Goal: Task Accomplishment & Management: Use online tool/utility

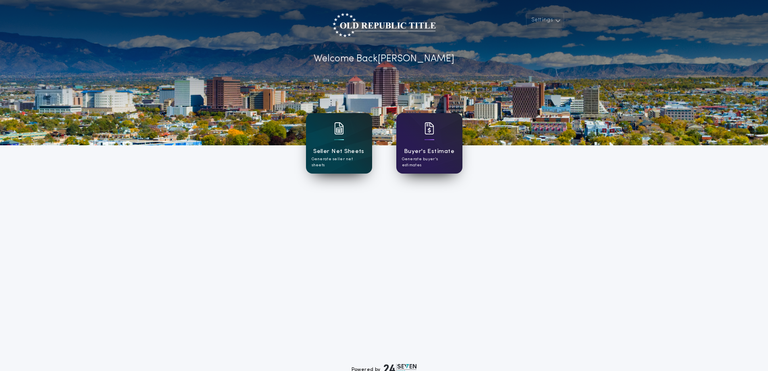
click at [344, 130] on img at bounding box center [339, 128] width 10 height 12
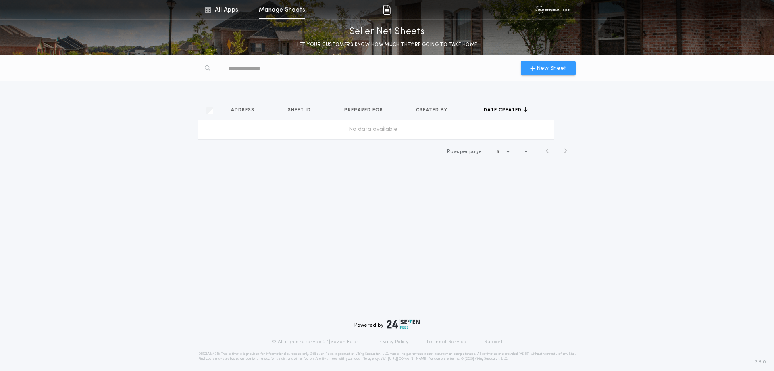
click at [548, 63] on button "New Sheet" at bounding box center [548, 68] width 55 height 15
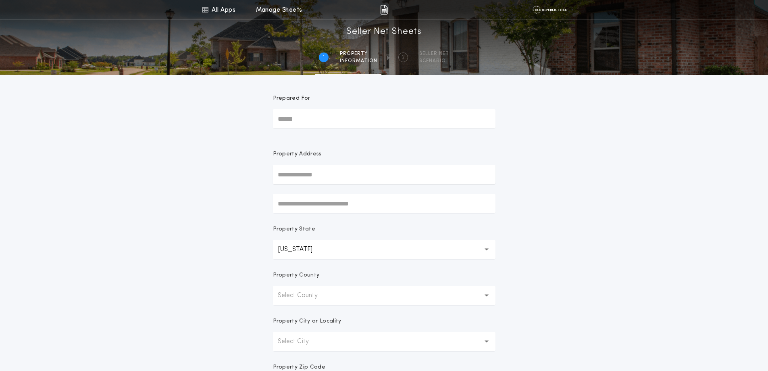
click at [315, 117] on input "Prepared For" at bounding box center [384, 118] width 223 height 19
type input "**********"
click at [227, 156] on div "**********" at bounding box center [384, 230] width 768 height 461
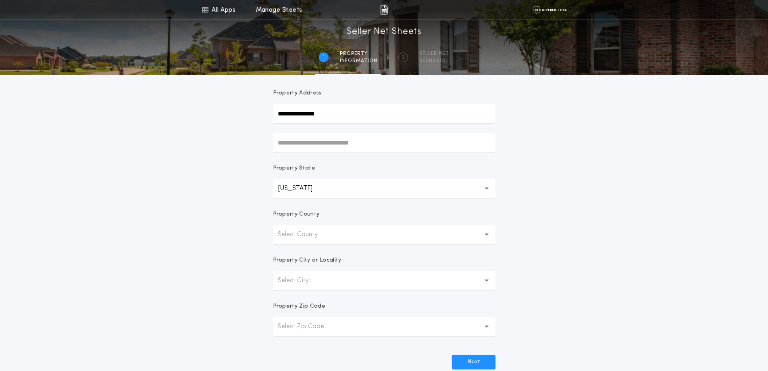
scroll to position [81, 0]
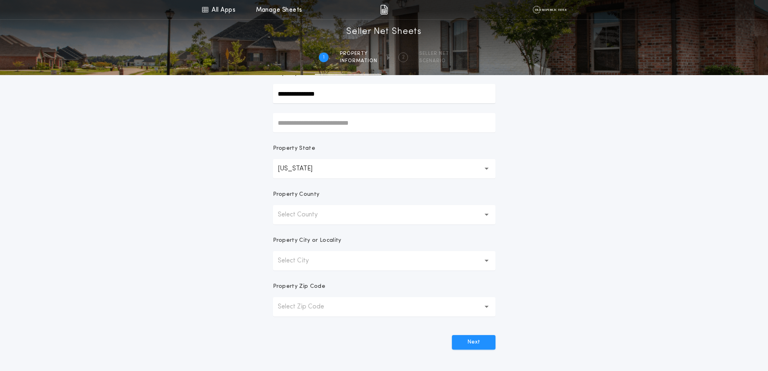
click at [317, 211] on p "Select County" at bounding box center [304, 215] width 53 height 10
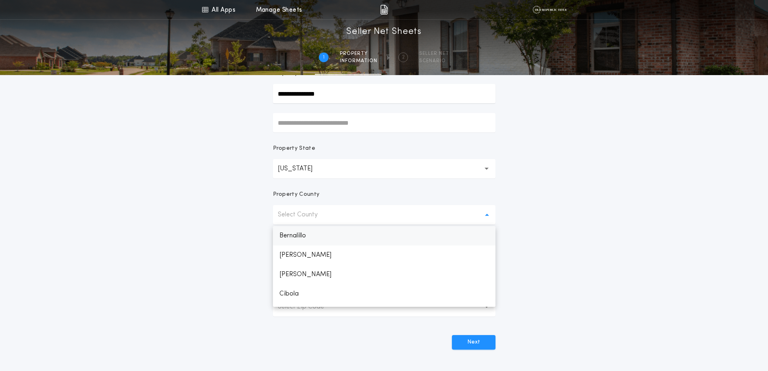
click at [313, 231] on p "Bernalillo" at bounding box center [384, 235] width 223 height 19
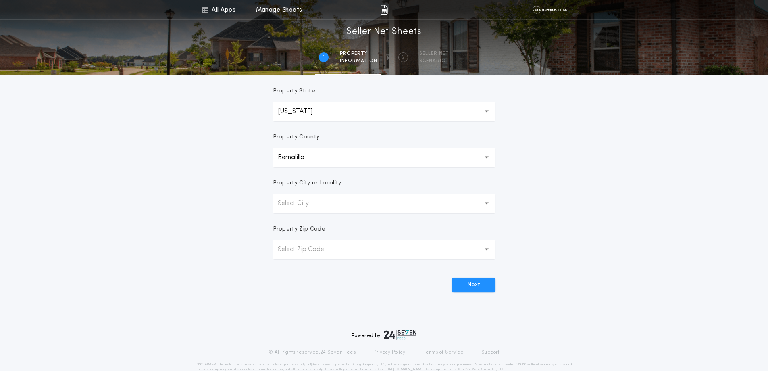
scroll to position [155, 0]
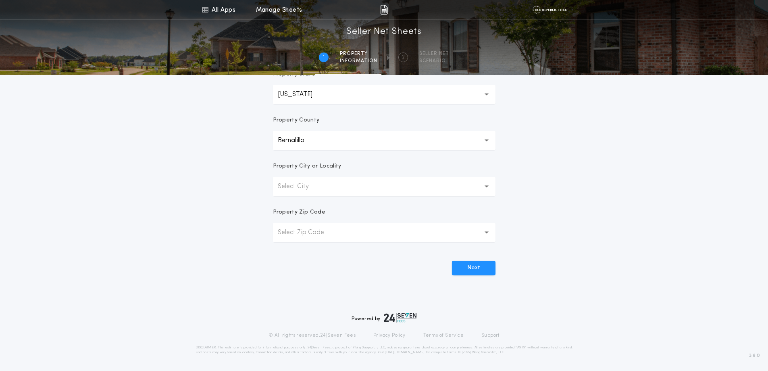
click at [308, 183] on p "Select City" at bounding box center [300, 186] width 44 height 10
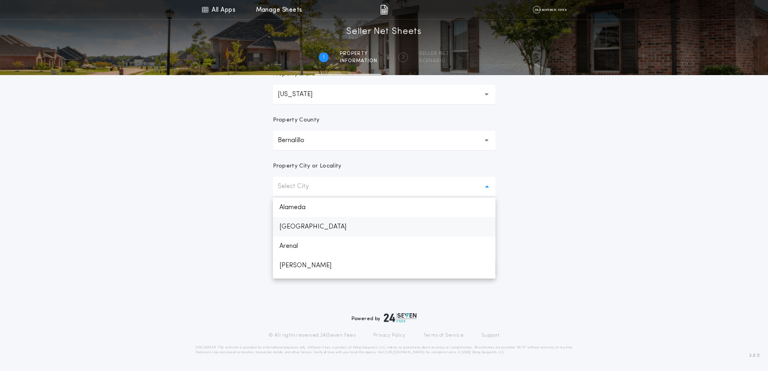
click at [302, 225] on p "Albuquerque" at bounding box center [384, 226] width 223 height 19
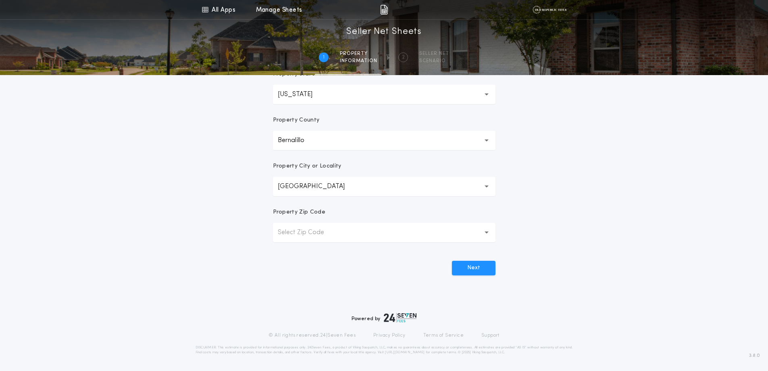
click at [299, 231] on p "Select Zip Code" at bounding box center [307, 232] width 59 height 10
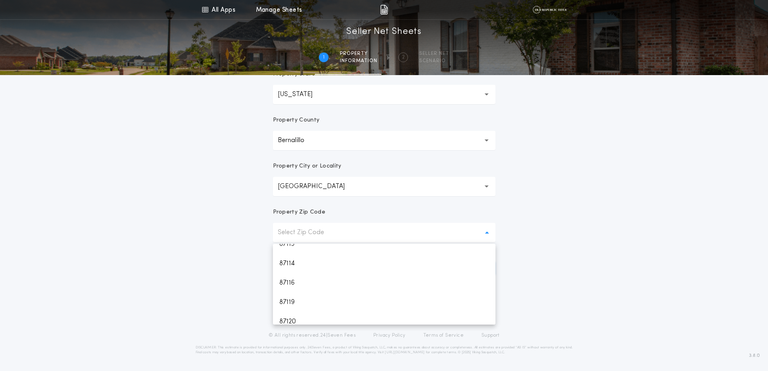
scroll to position [242, 0]
click at [294, 262] on p "87114" at bounding box center [384, 262] width 223 height 19
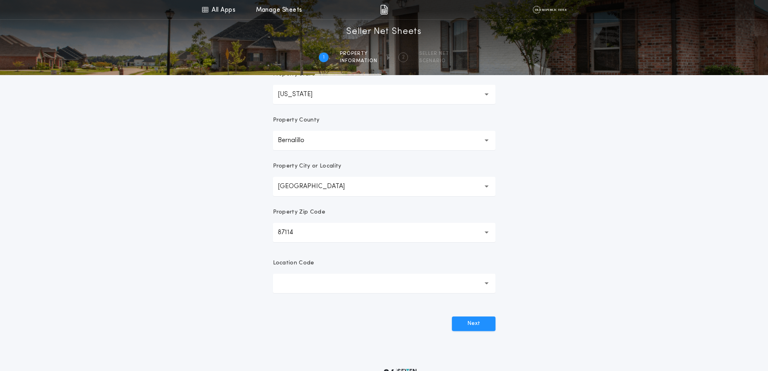
click at [348, 281] on button "button" at bounding box center [384, 282] width 223 height 19
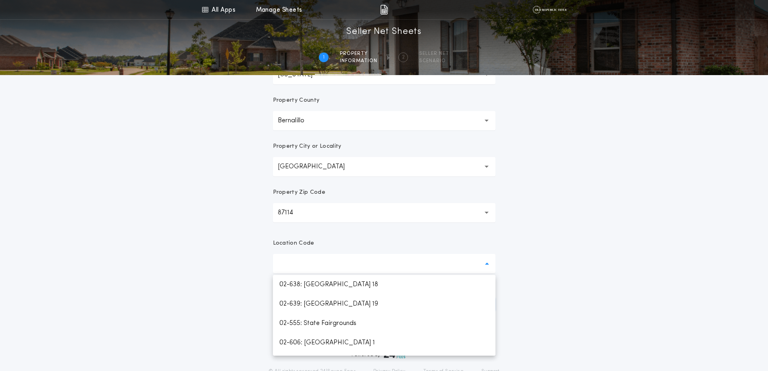
scroll to position [195, 0]
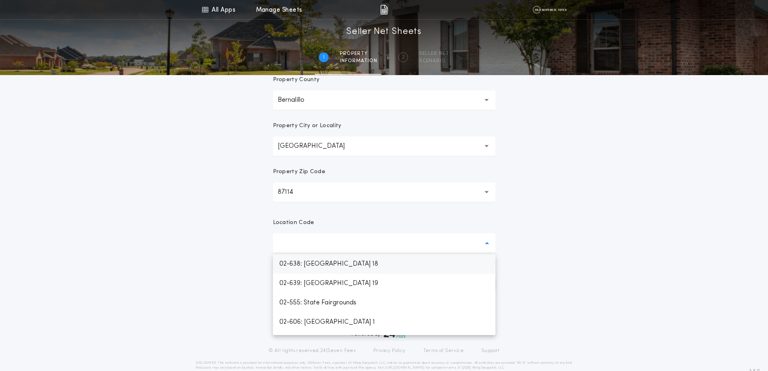
click at [346, 262] on p "02-638: Santolina TID District 18" at bounding box center [384, 263] width 223 height 19
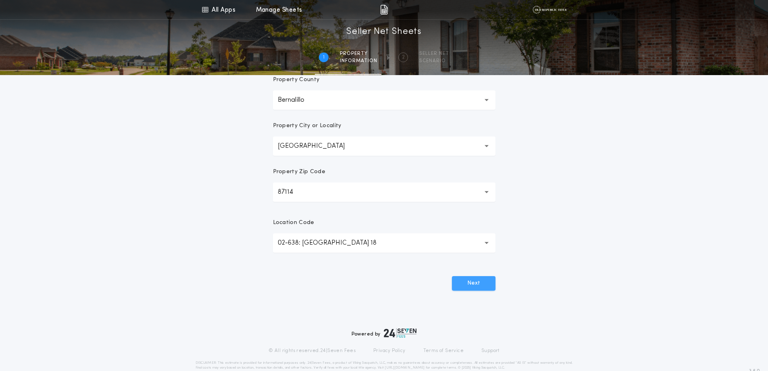
click at [468, 282] on button "Next" at bounding box center [474, 283] width 44 height 15
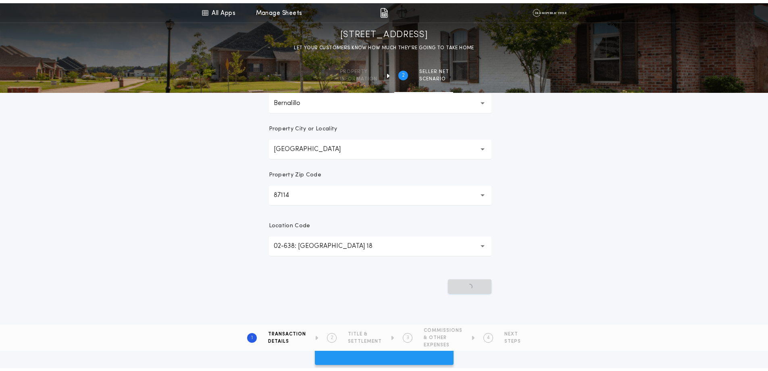
scroll to position [0, 0]
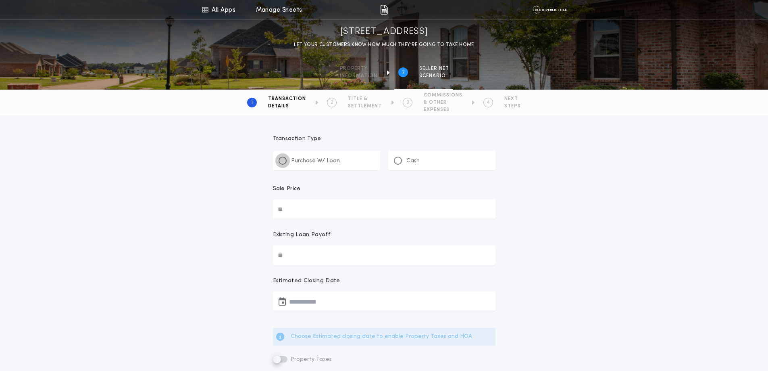
click at [284, 160] on div at bounding box center [283, 160] width 4 height 4
click at [292, 208] on input "Sale Price" at bounding box center [384, 208] width 223 height 19
type input "********"
click at [309, 255] on input "Existing Loan Payoff" at bounding box center [384, 254] width 223 height 19
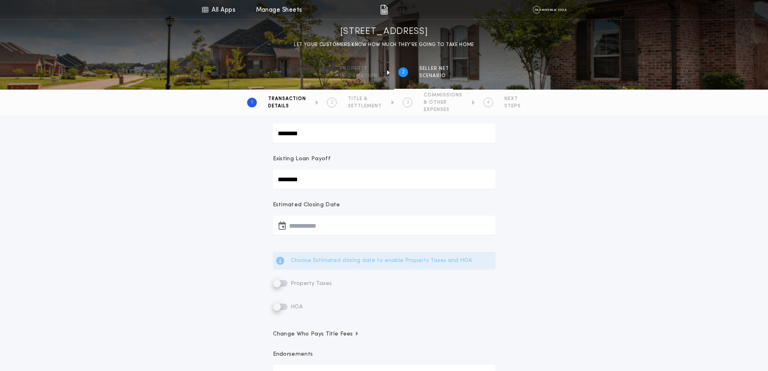
scroll to position [81, 0]
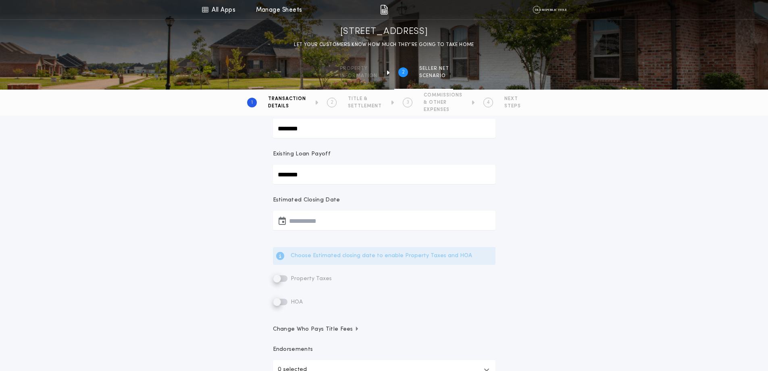
type input "********"
click at [315, 217] on button "button" at bounding box center [384, 220] width 223 height 19
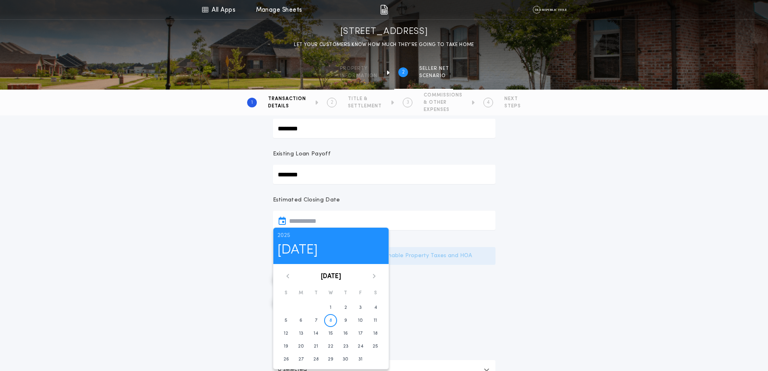
click at [375, 275] on icon at bounding box center [374, 275] width 5 height 5
click at [330, 346] on time "19" at bounding box center [331, 346] width 4 height 6
type input "**********"
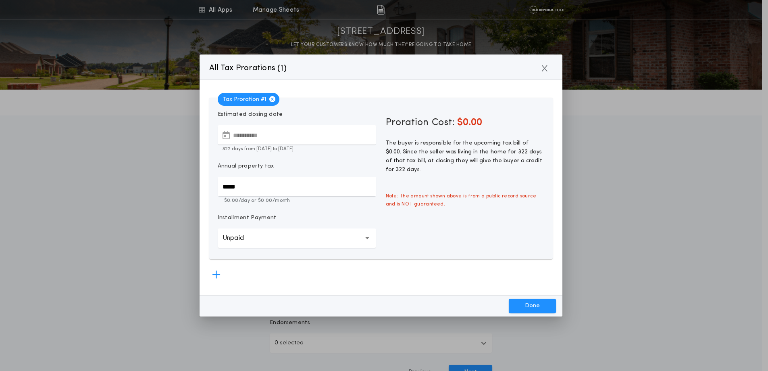
click at [283, 251] on body "**********" at bounding box center [381, 192] width 762 height 547
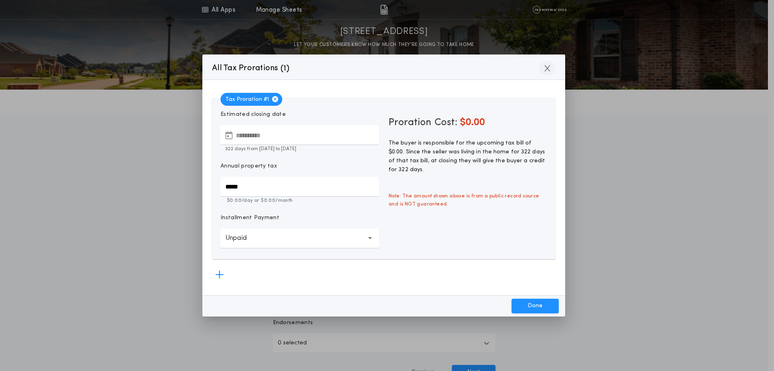
click at [547, 63] on button "button" at bounding box center [548, 68] width 16 height 15
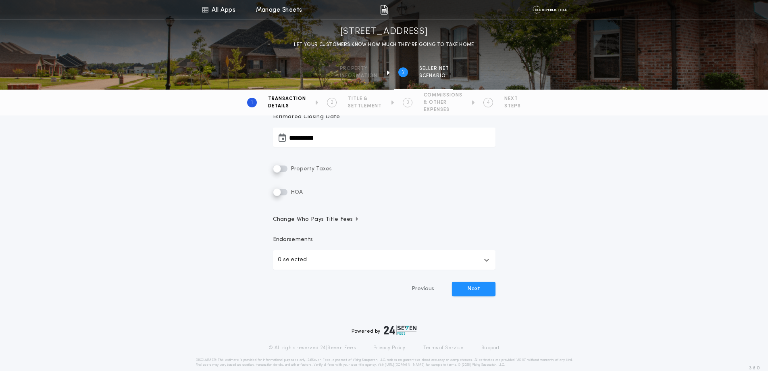
scroll to position [176, 0]
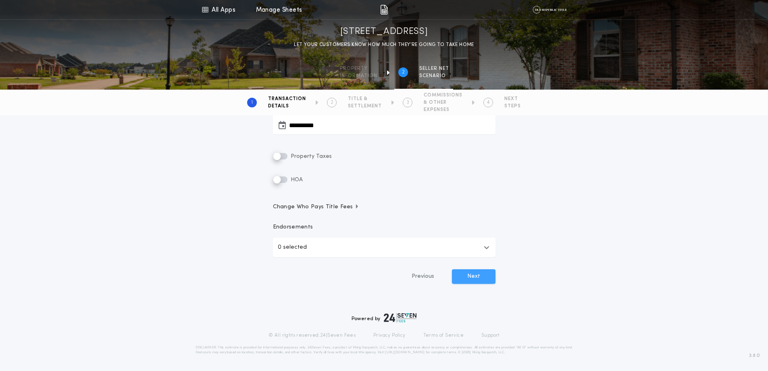
click at [486, 281] on button "Next" at bounding box center [474, 276] width 44 height 15
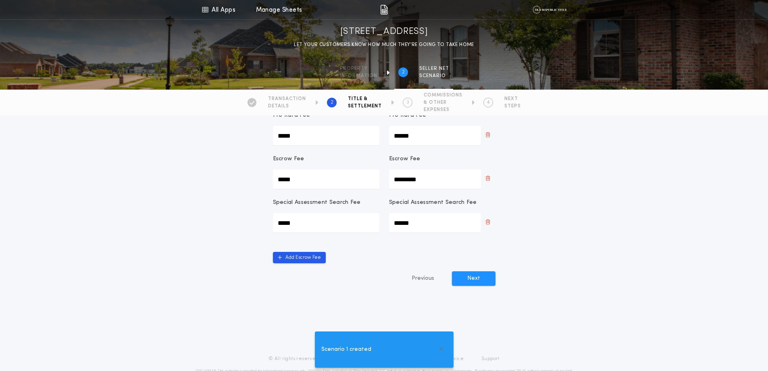
scroll to position [202, 0]
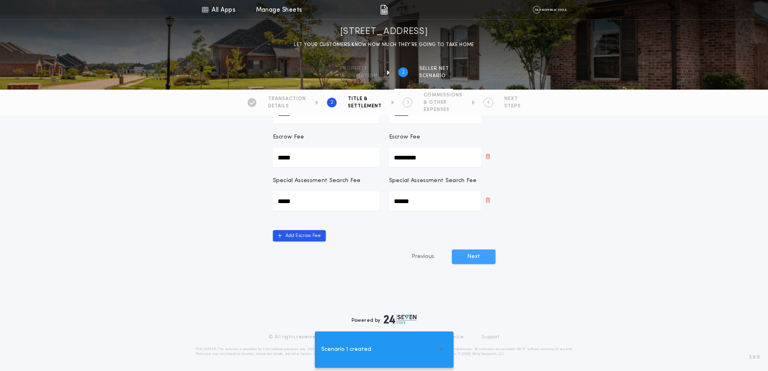
click at [477, 255] on button "Next" at bounding box center [474, 256] width 44 height 15
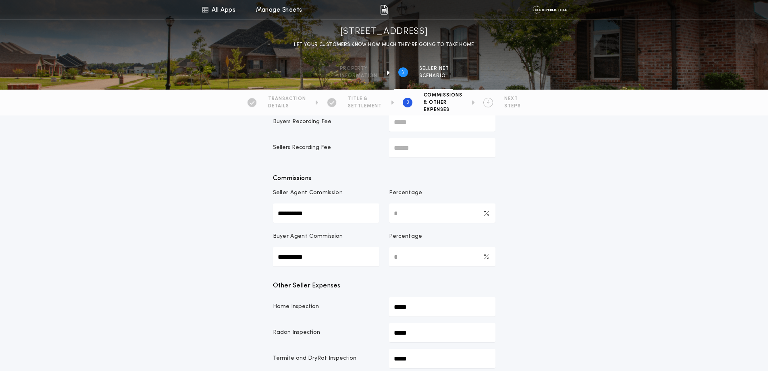
scroll to position [81, 0]
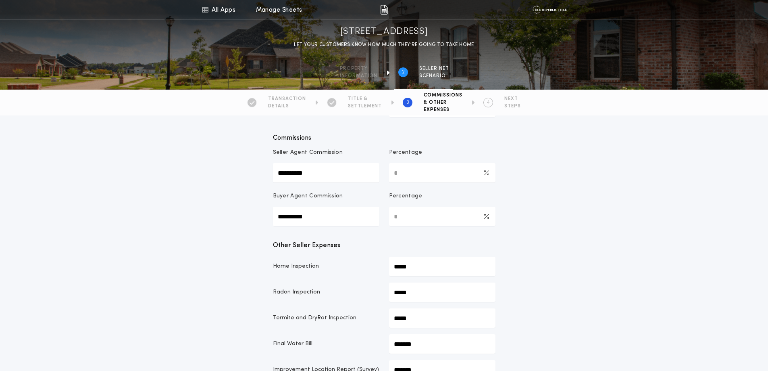
drag, startPoint x: 410, startPoint y: 218, endPoint x: 386, endPoint y: 217, distance: 23.8
click at [386, 217] on div "**********" at bounding box center [384, 209] width 223 height 34
type Commission-percentage "*"
type Commission-value "**********"
type input "*********"
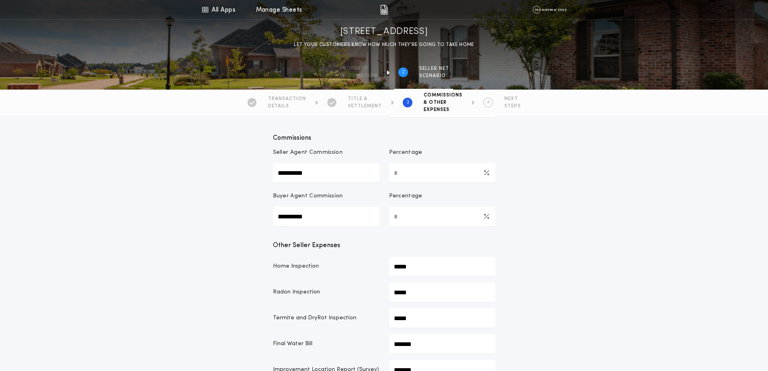
click at [596, 211] on div "**********" at bounding box center [384, 340] width 768 height 611
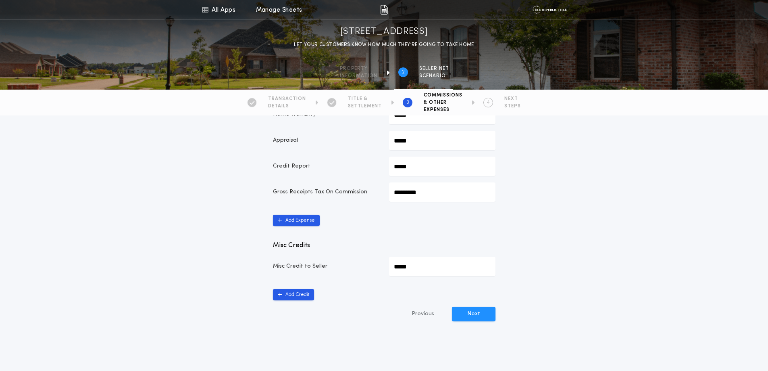
scroll to position [363, 0]
click at [473, 309] on button "Next" at bounding box center [474, 312] width 44 height 15
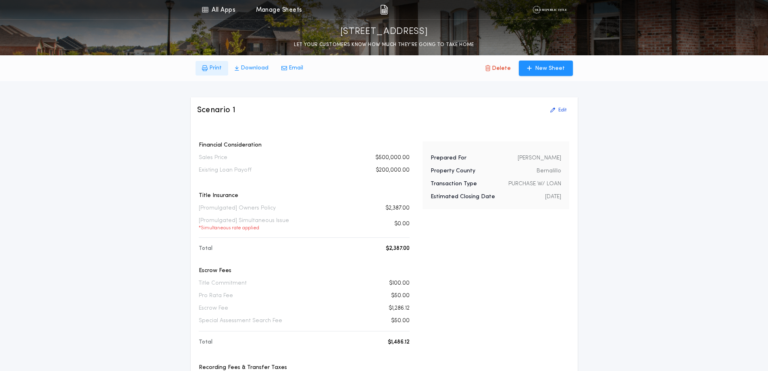
click at [207, 61] on button "Print" at bounding box center [212, 68] width 33 height 15
click at [502, 69] on p "Delete" at bounding box center [501, 69] width 19 height 8
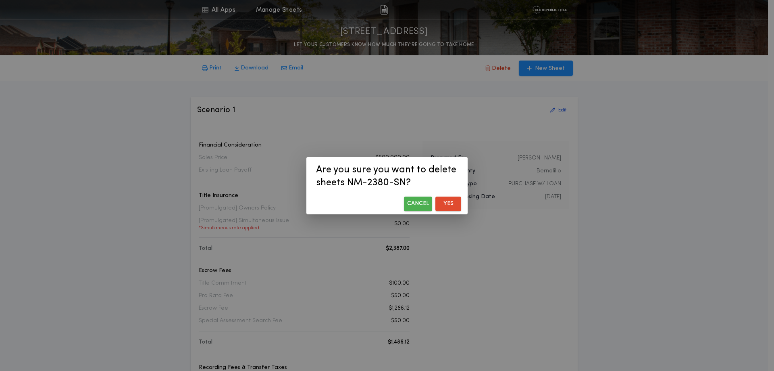
click at [447, 199] on button "Yes" at bounding box center [449, 203] width 26 height 15
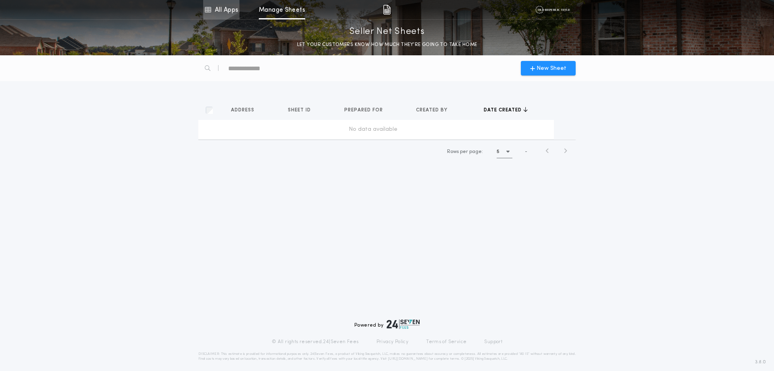
click at [227, 10] on link "All Apps" at bounding box center [221, 9] width 36 height 19
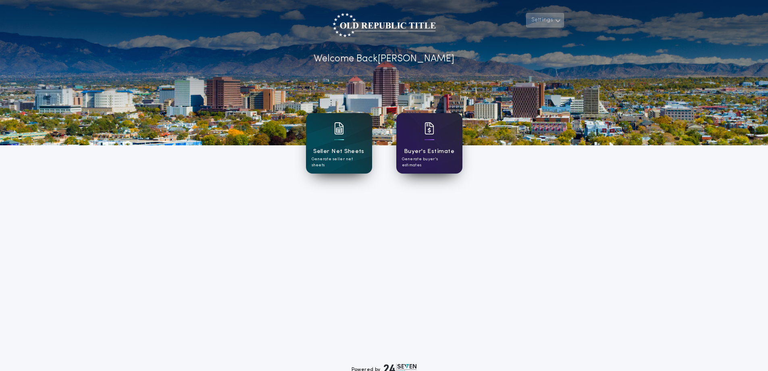
click at [557, 21] on icon "button" at bounding box center [558, 21] width 6 height 10
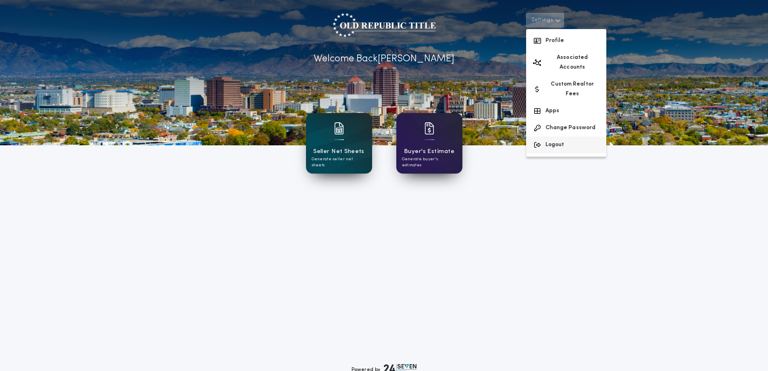
click at [563, 136] on button "Logout" at bounding box center [566, 144] width 80 height 17
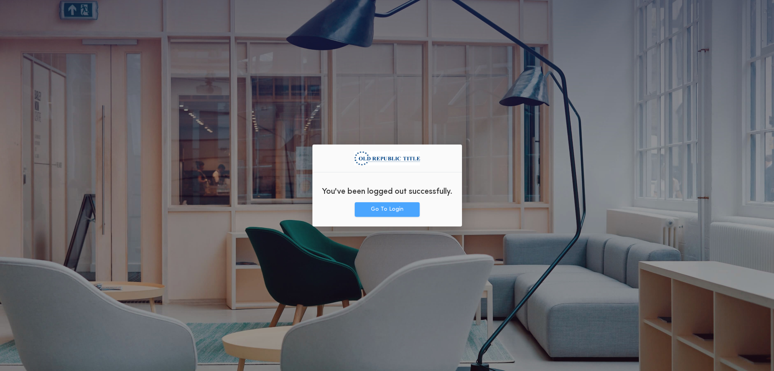
click at [383, 207] on button "Go To Login" at bounding box center [387, 209] width 65 height 15
